Goal: Task Accomplishment & Management: Manage account settings

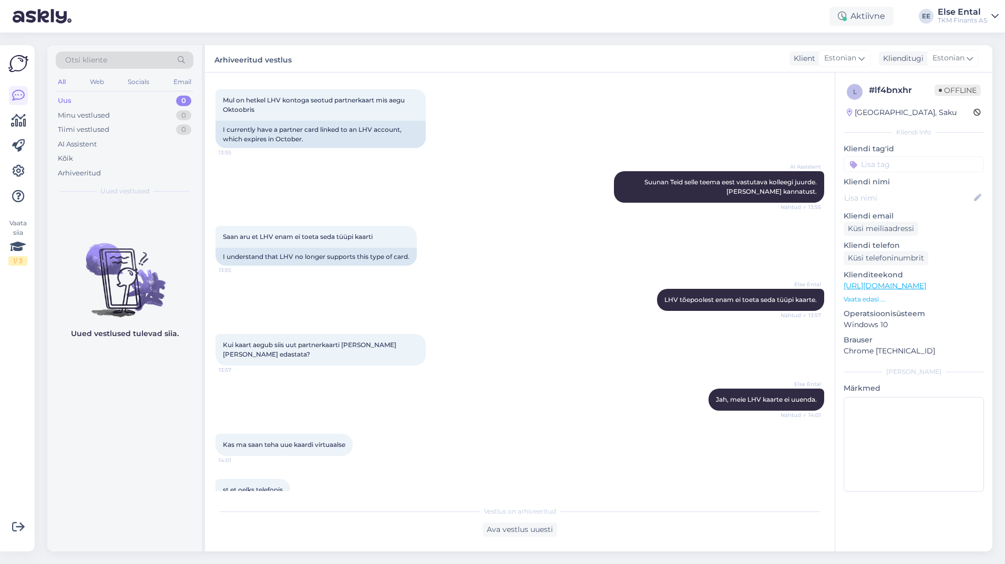
scroll to position [415, 0]
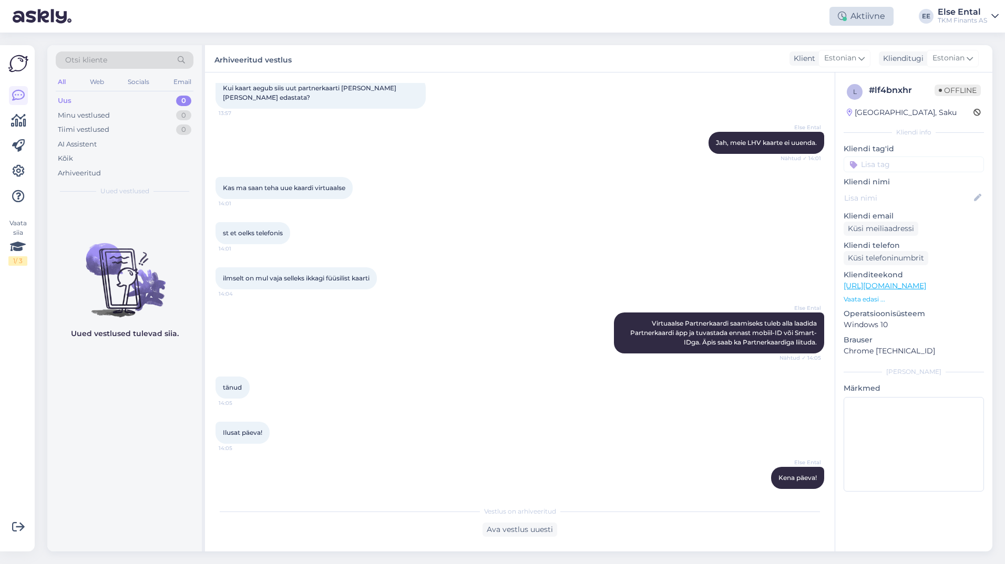
click at [847, 15] on div "Aktiivne" at bounding box center [861, 16] width 64 height 19
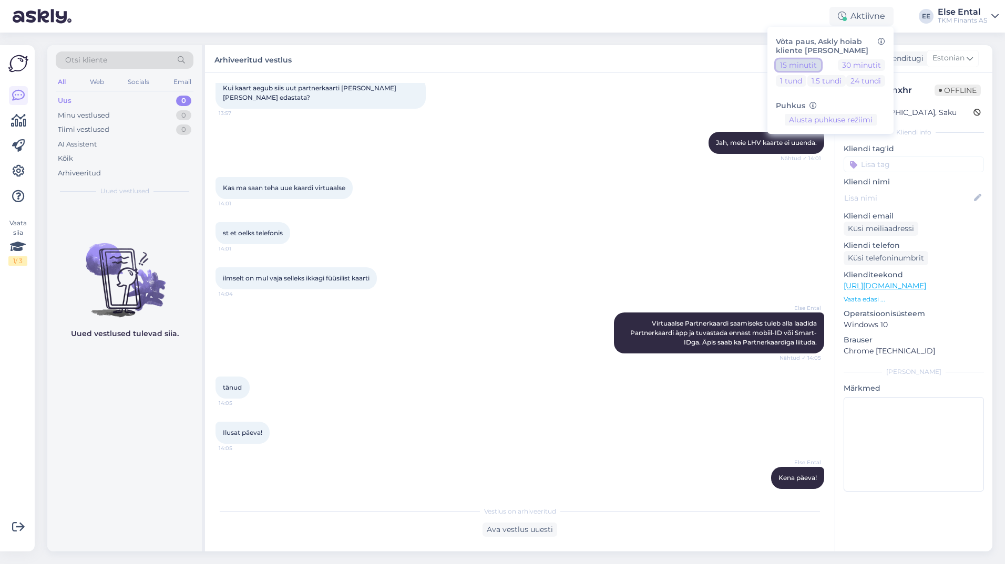
click at [802, 68] on button "15 minutit" at bounding box center [798, 65] width 45 height 12
click at [817, 153] on button "Lõpeta paus" at bounding box center [830, 153] width 53 height 12
click at [556, 256] on div "ilmselt on mul vaja selleks ikkagi füüsilist kaarti 14:04" at bounding box center [519, 278] width 609 height 45
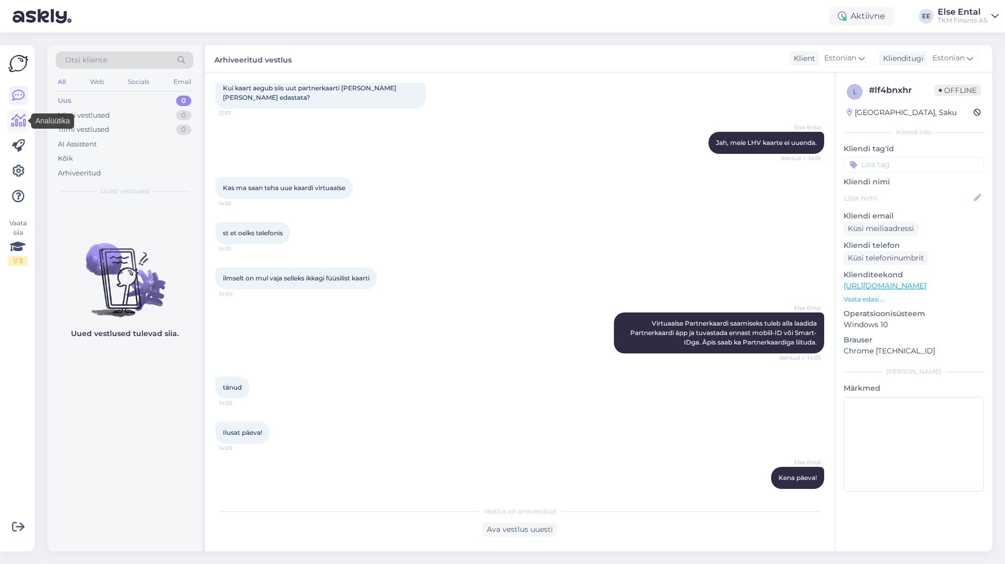
click at [14, 121] on icon at bounding box center [18, 121] width 15 height 13
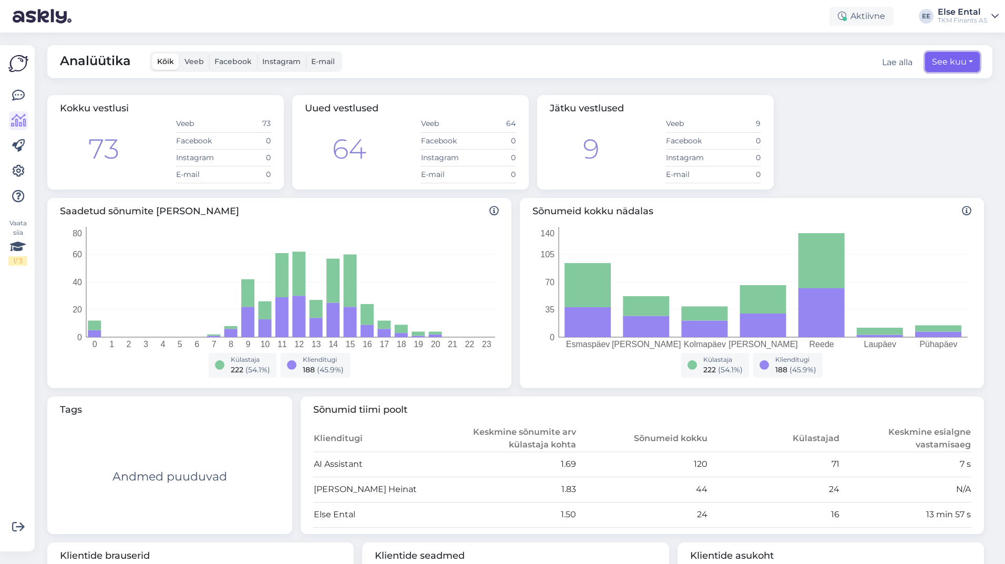
click at [953, 60] on button "See kuu" at bounding box center [952, 62] width 55 height 20
select select "7"
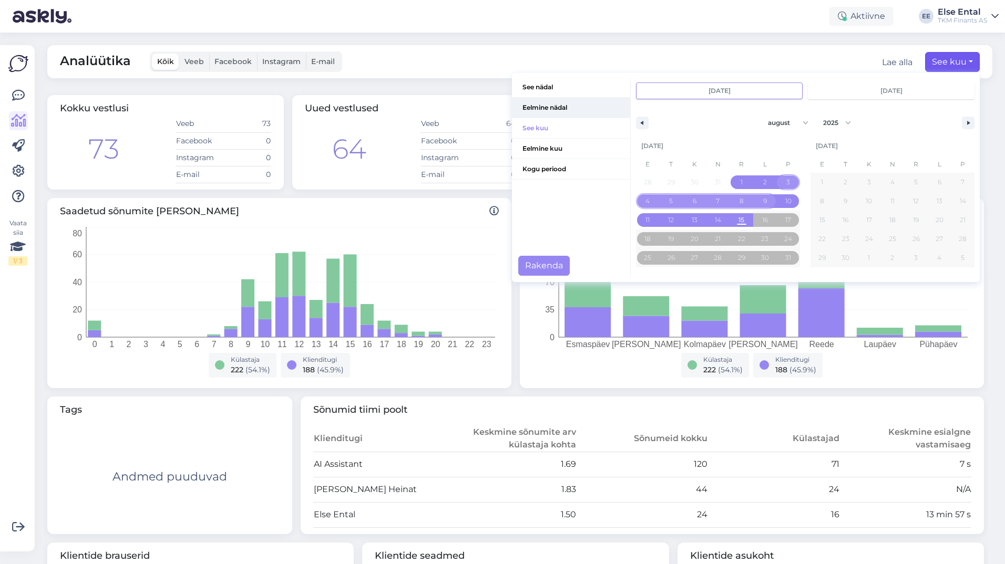
click at [535, 110] on span "Eelmine nädal" at bounding box center [571, 108] width 118 height 20
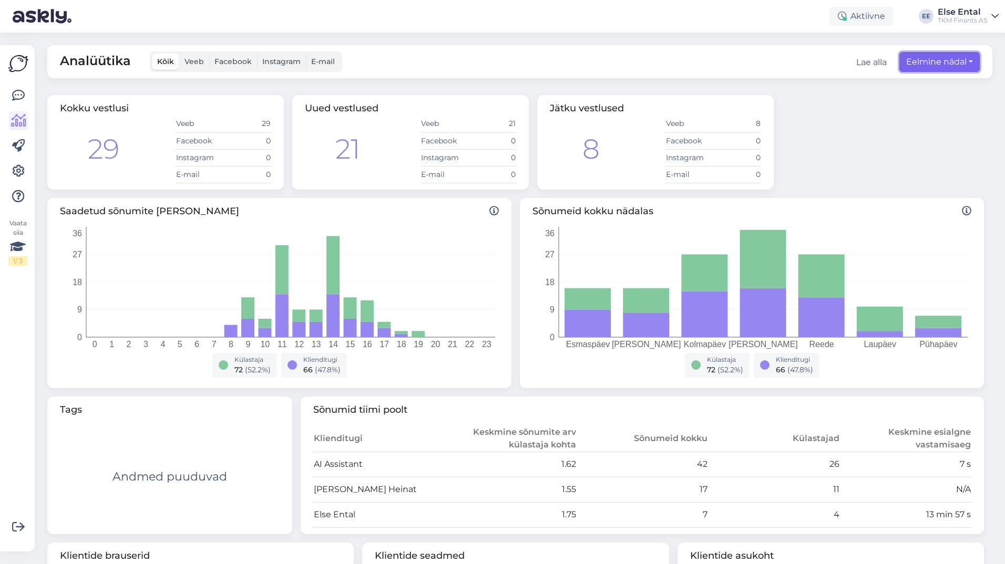
click at [950, 59] on button "Eelmine nädal" at bounding box center [939, 62] width 80 height 20
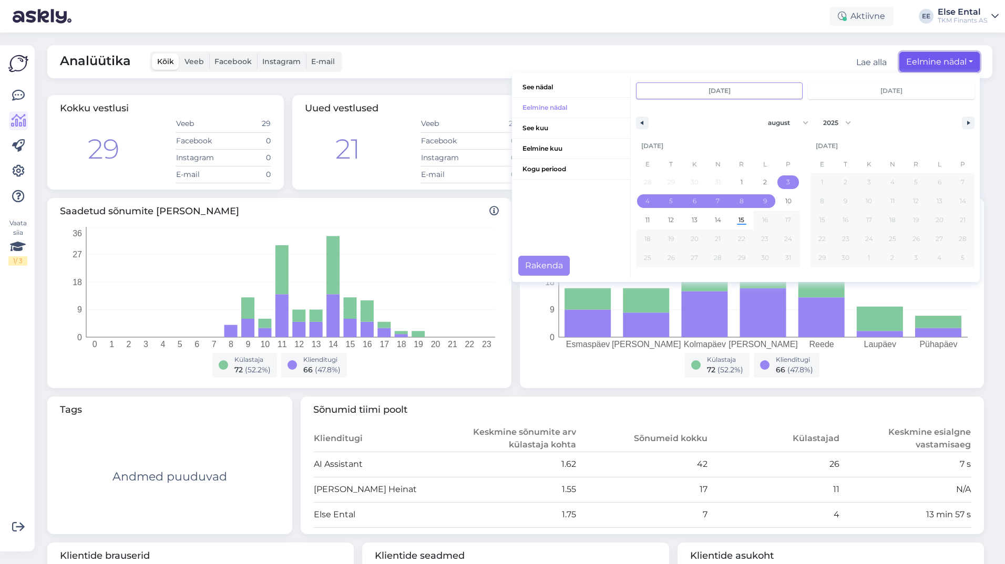
click at [915, 60] on button "Eelmine nädal" at bounding box center [939, 62] width 80 height 20
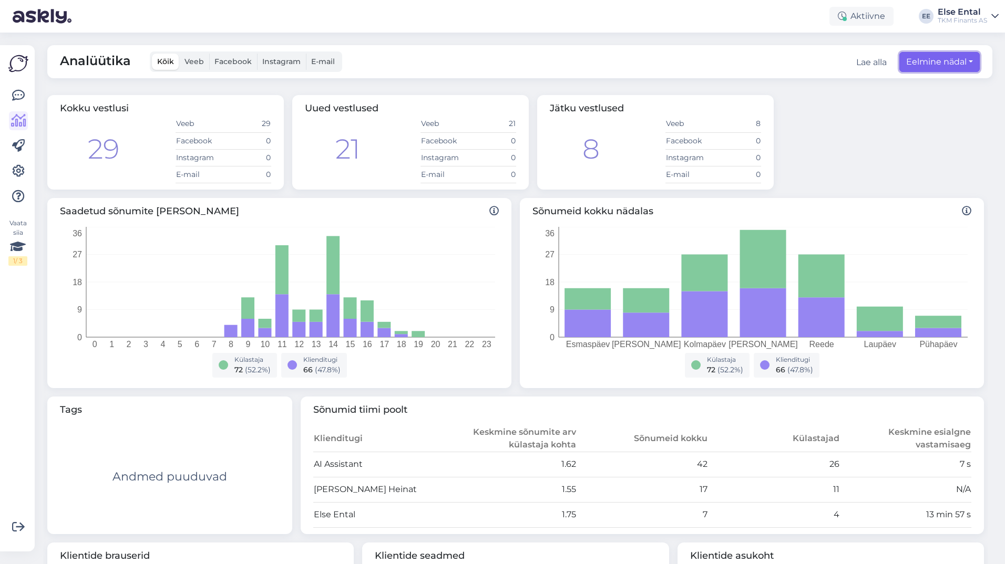
click at [915, 60] on button "Eelmine nädal" at bounding box center [939, 62] width 80 height 20
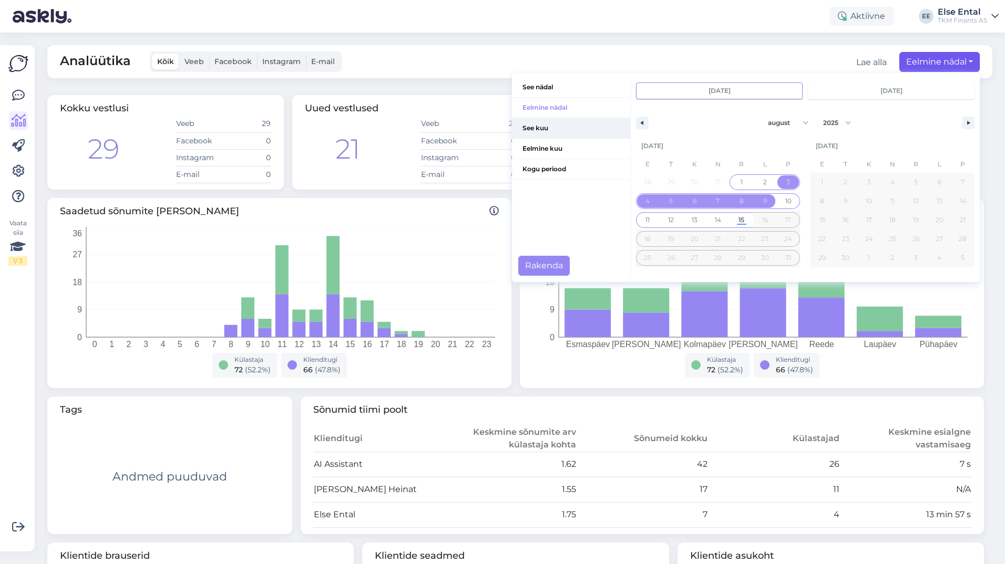
click at [532, 127] on span "See kuu" at bounding box center [571, 128] width 118 height 20
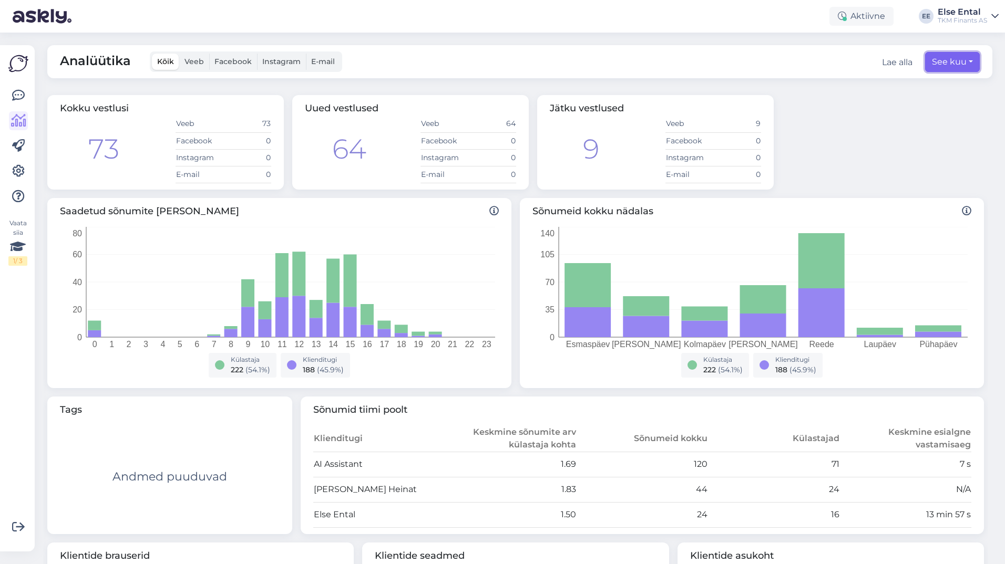
click at [931, 65] on button "See kuu" at bounding box center [952, 62] width 55 height 20
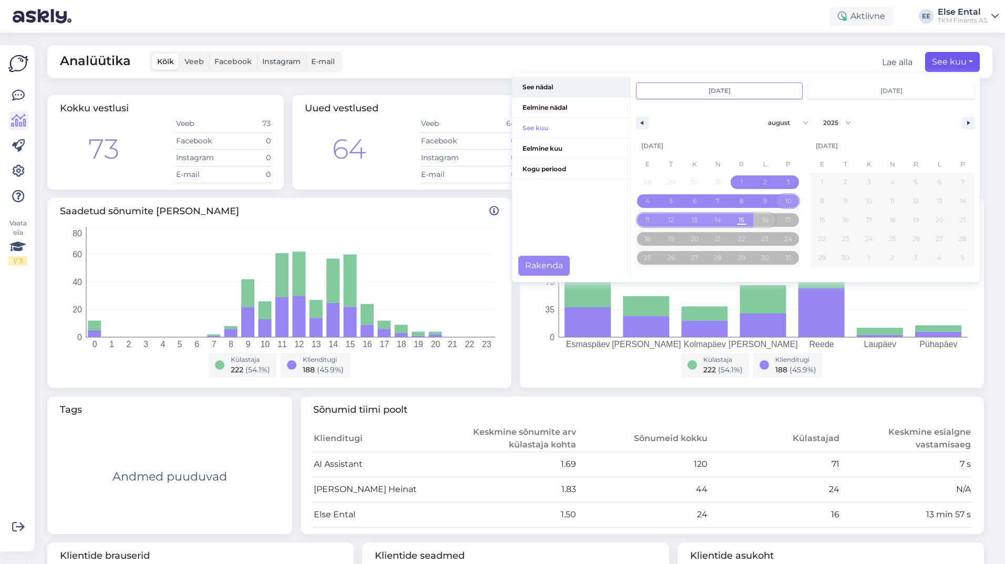
click at [532, 90] on span "See nädal" at bounding box center [571, 87] width 118 height 20
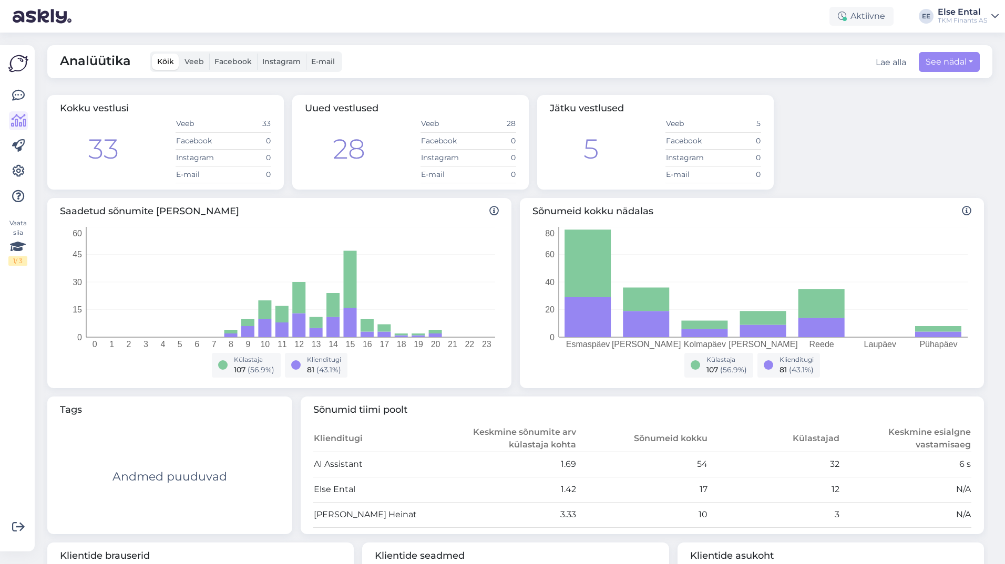
click at [8, 91] on div "Vaata siia 1 / 3" at bounding box center [18, 299] width 20 height 490
click at [15, 95] on icon at bounding box center [18, 95] width 13 height 13
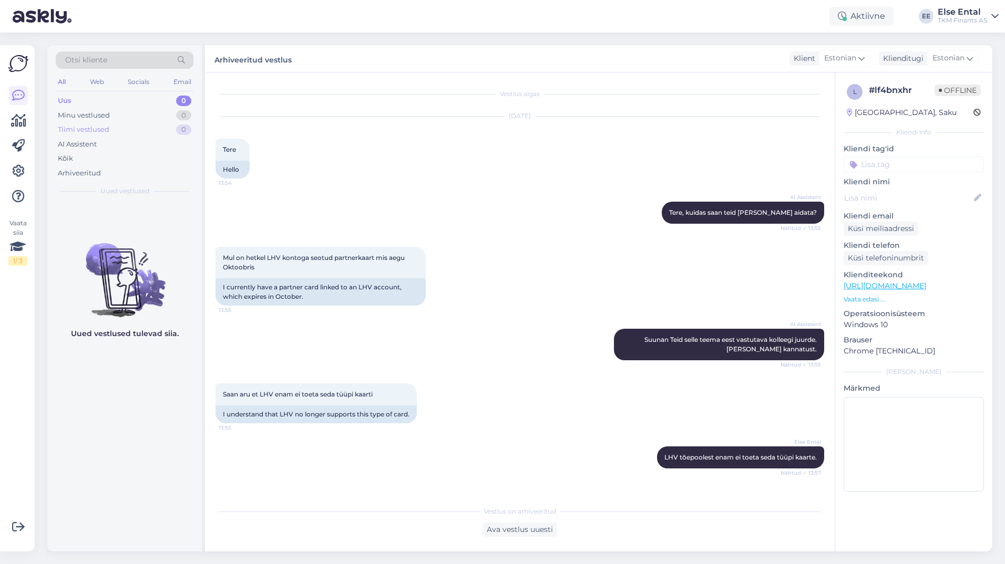
scroll to position [415, 0]
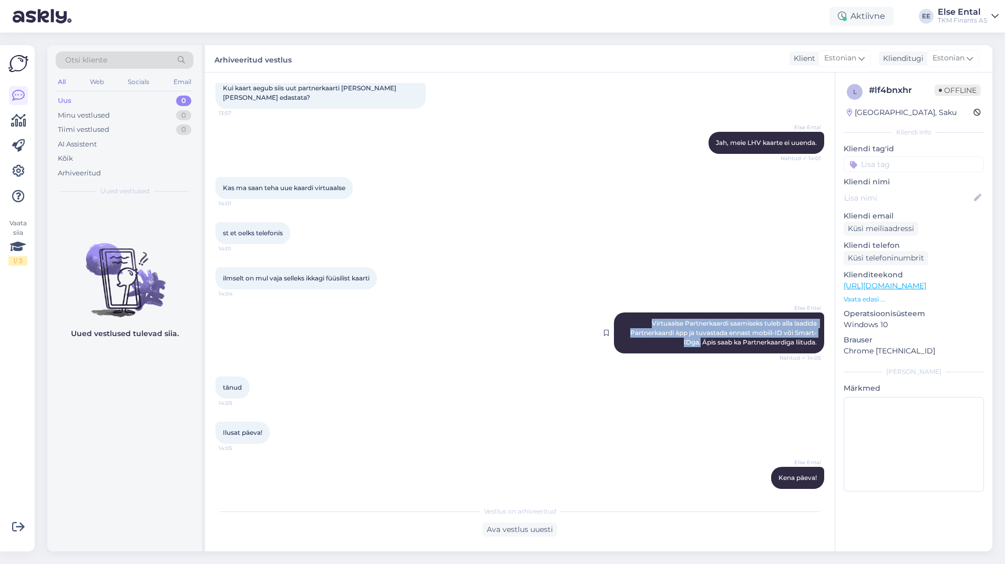
drag, startPoint x: 639, startPoint y: 313, endPoint x: 690, endPoint y: 334, distance: 54.9
click at [690, 334] on div "Else Ental Virtuaalse Partnerkaardi saamiseks tuleb alla laadida Partnerkaardi …" at bounding box center [719, 333] width 210 height 41
copy span "Virtuaalse Partnerkaardi saamiseks tuleb alla laadida Partnerkaardi äpp ja tuva…"
click at [581, 346] on div "Else Ental Virtuaalse Partnerkaardi saamiseks tuleb alla laadida Partnerkaardi …" at bounding box center [519, 333] width 609 height 64
drag, startPoint x: 525, startPoint y: 236, endPoint x: 535, endPoint y: 239, distance: 10.0
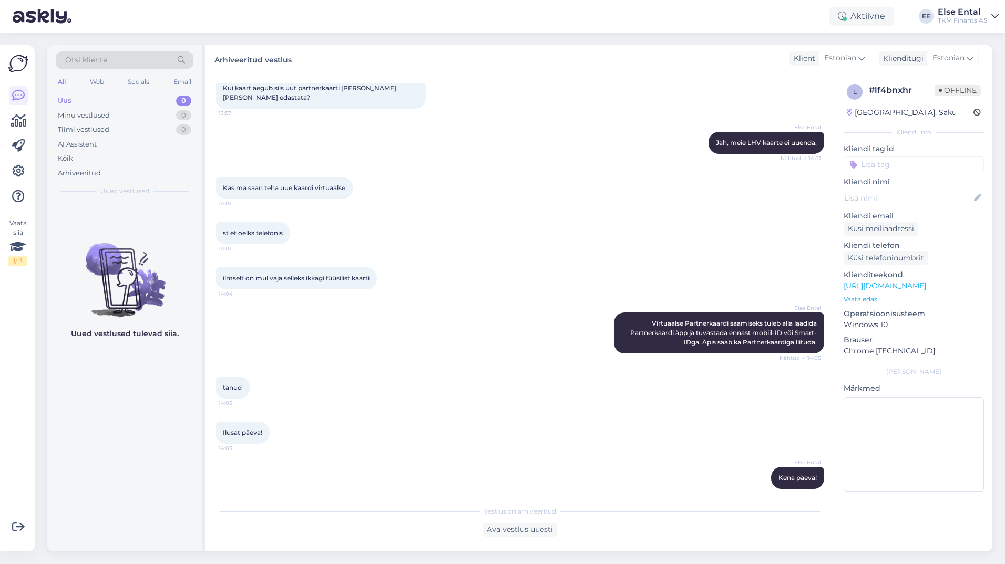
click at [531, 239] on div "st et oelks telefonis 14:01" at bounding box center [519, 233] width 609 height 45
click at [867, 8] on div "Aktiivne" at bounding box center [861, 16] width 64 height 19
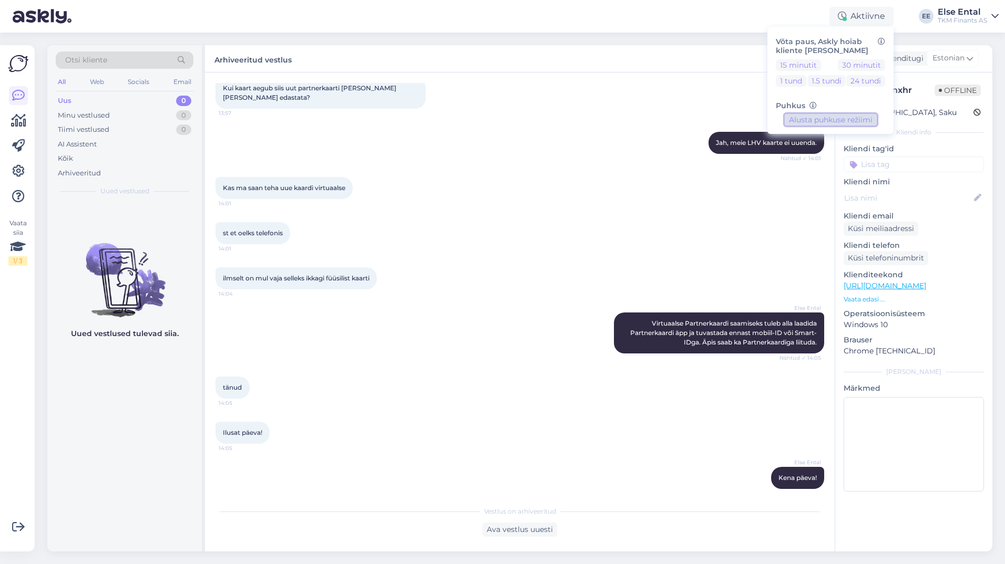
click at [806, 120] on button "Alusta puhkuse režiimi" at bounding box center [831, 120] width 92 height 12
